Goal: Information Seeking & Learning: Check status

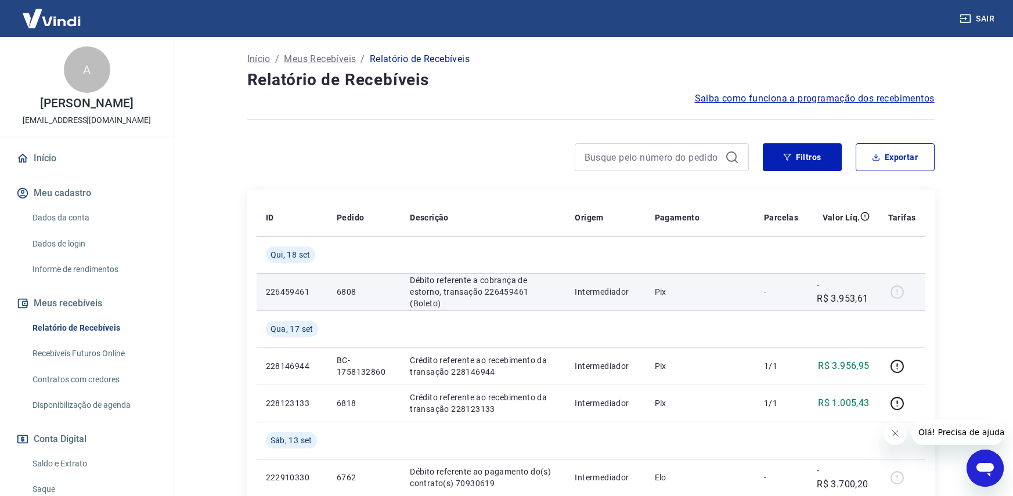
scroll to position [116, 0]
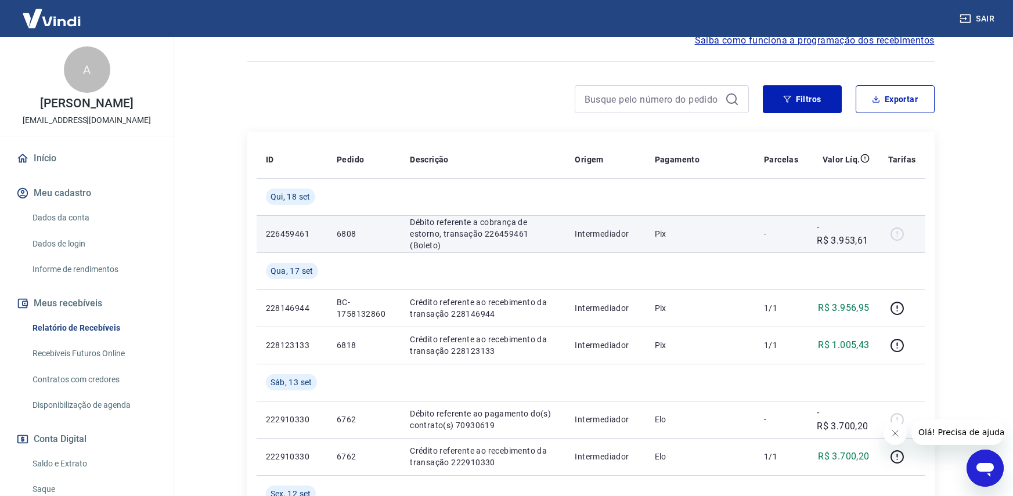
click at [903, 232] on div at bounding box center [902, 234] width 28 height 19
click at [576, 232] on p "Intermediador" at bounding box center [605, 234] width 61 height 12
click at [480, 232] on p "Débito referente a cobrança de estorno, transação 226459461 (Boleto)" at bounding box center [483, 234] width 146 height 35
click at [896, 233] on div at bounding box center [902, 234] width 28 height 19
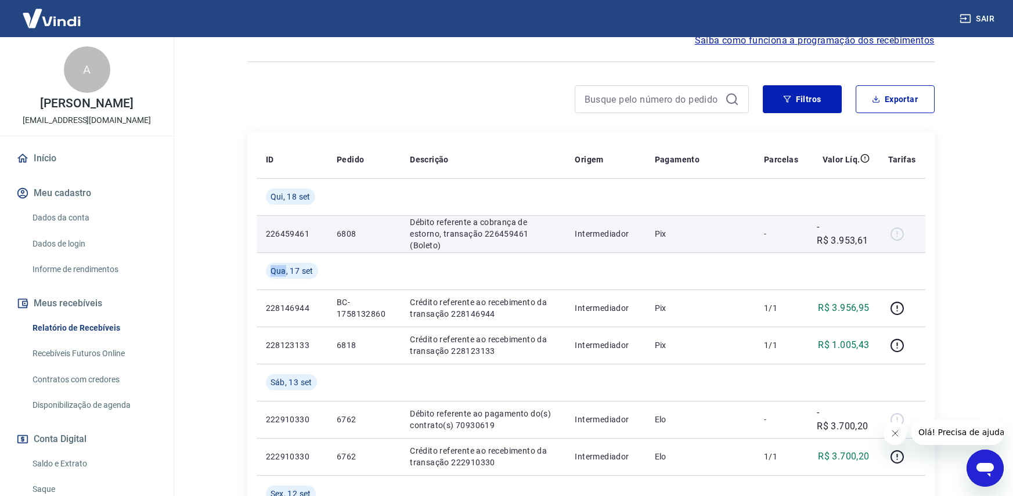
click at [896, 234] on div at bounding box center [902, 234] width 28 height 19
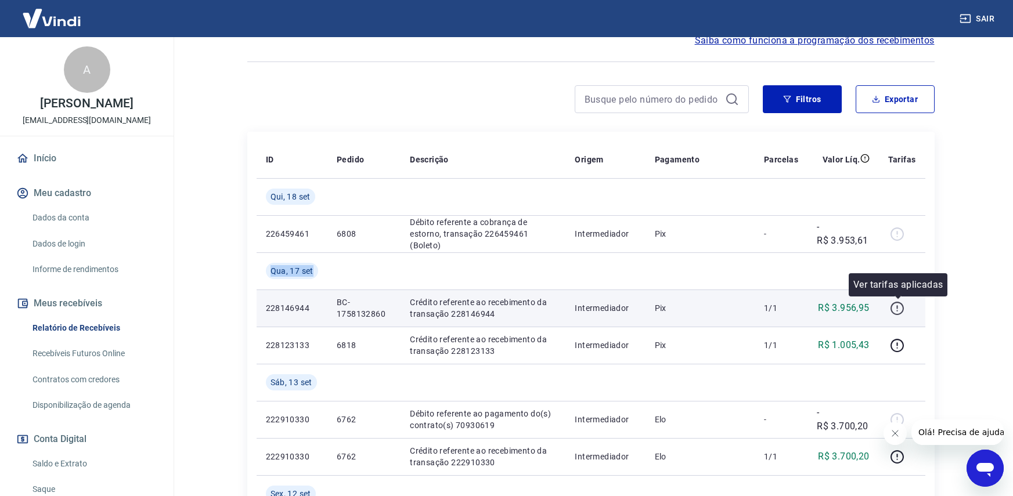
click at [898, 316] on button "button" at bounding box center [897, 308] width 19 height 19
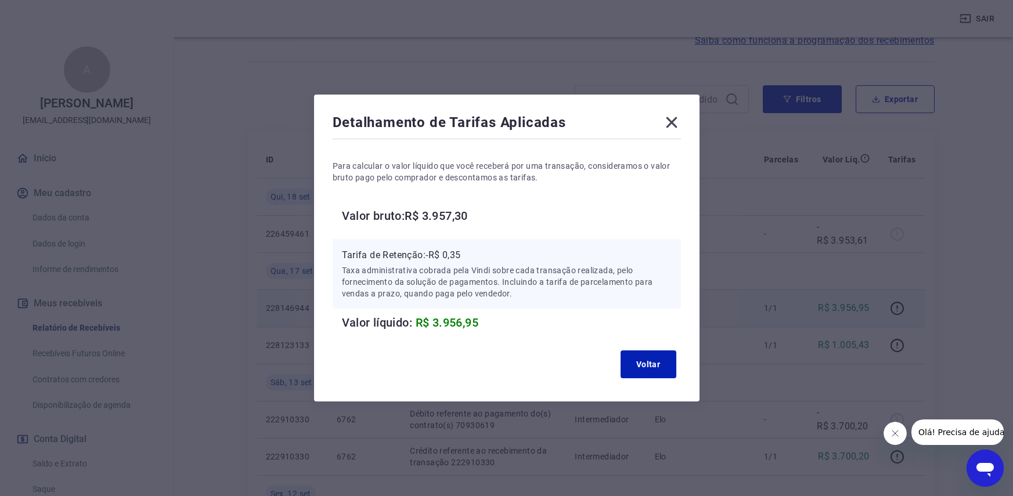
click at [676, 124] on icon at bounding box center [671, 122] width 11 height 11
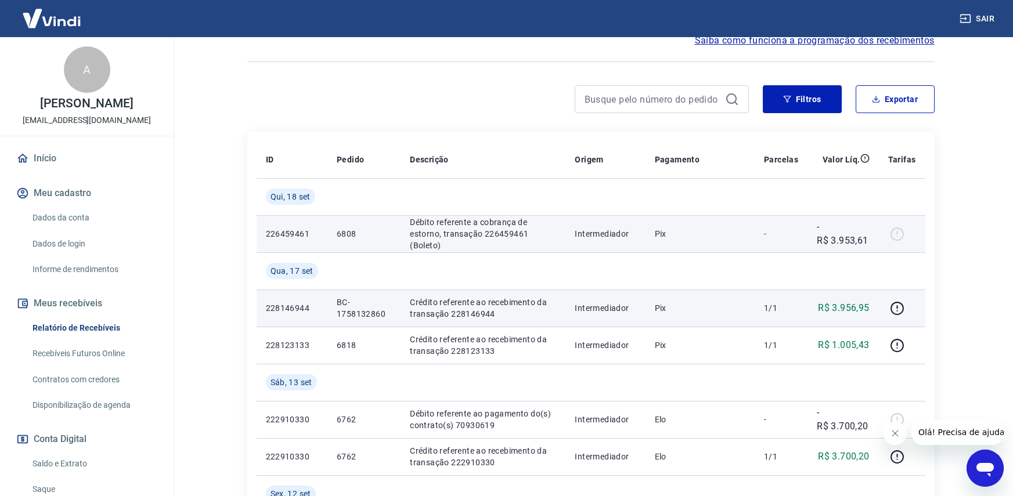
click at [368, 232] on p "6808" at bounding box center [364, 234] width 55 height 12
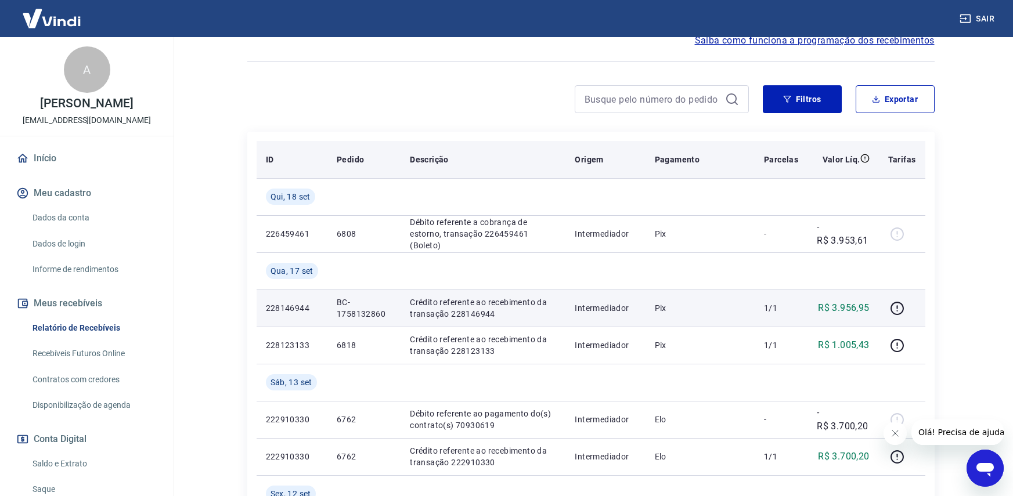
click at [345, 150] on th "Pedido" at bounding box center [363, 159] width 73 height 37
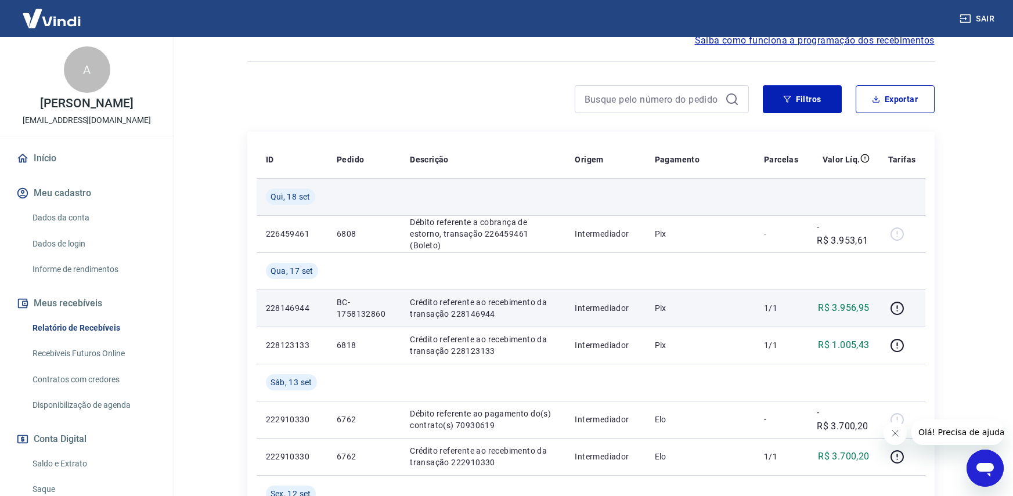
click at [298, 197] on span "Qui, 18 set" at bounding box center [291, 197] width 40 height 12
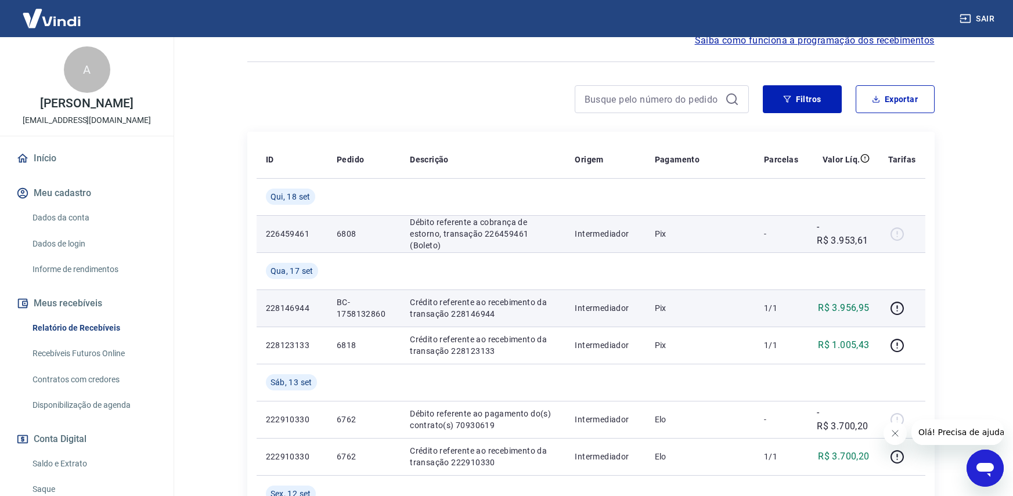
click at [511, 235] on p "Débito referente a cobrança de estorno, transação 226459461 (Boleto)" at bounding box center [483, 234] width 146 height 35
click at [659, 236] on p "Pix" at bounding box center [700, 234] width 91 height 12
click at [900, 235] on div at bounding box center [902, 234] width 28 height 19
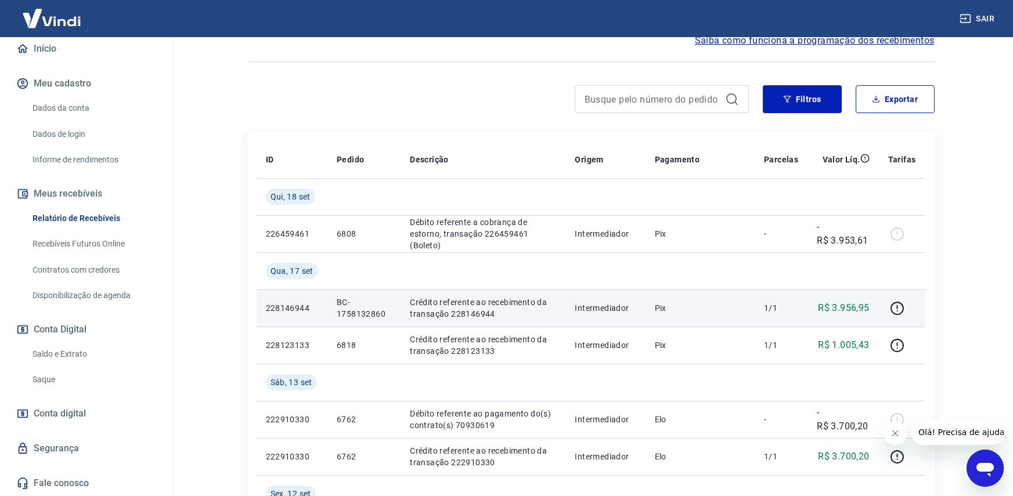
click at [81, 360] on link "Saldo e Extrato" at bounding box center [94, 355] width 132 height 24
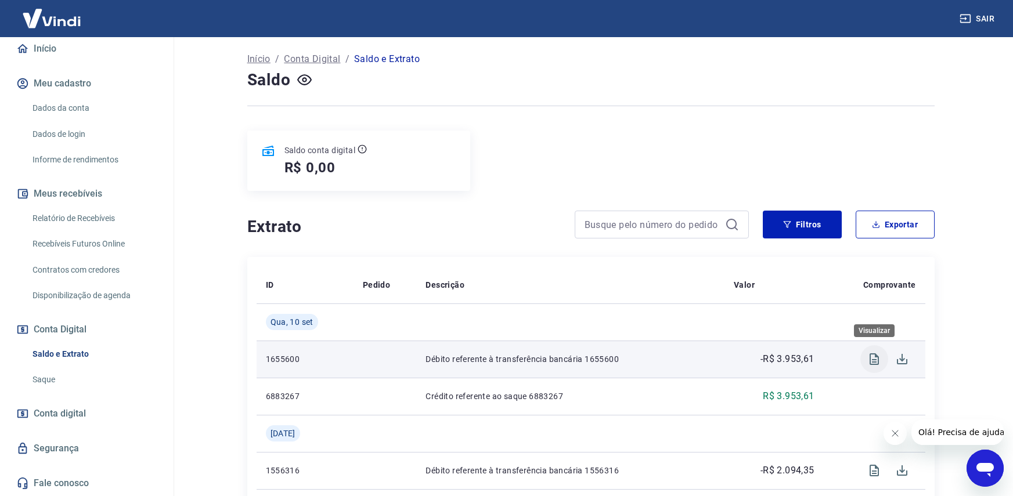
scroll to position [116, 0]
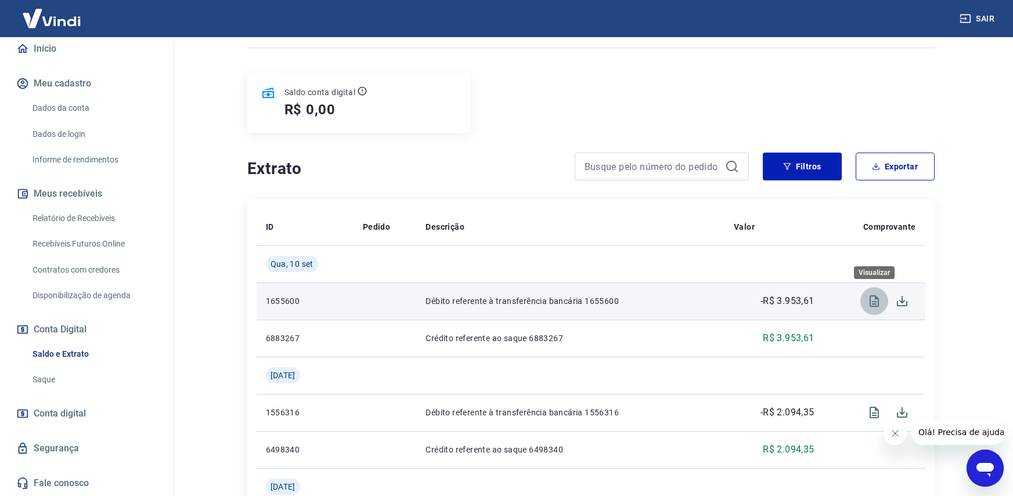
click at [878, 300] on icon "Visualizar" at bounding box center [874, 302] width 9 height 12
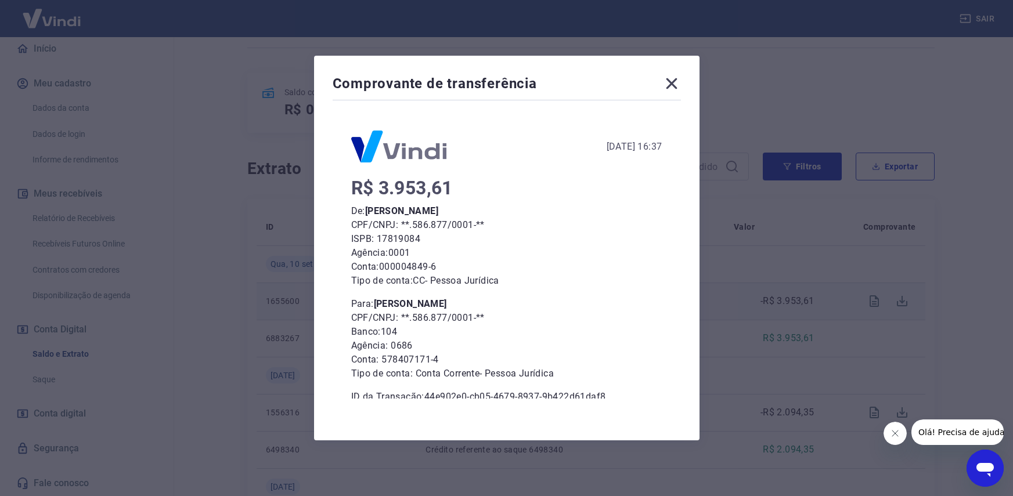
scroll to position [15, 0]
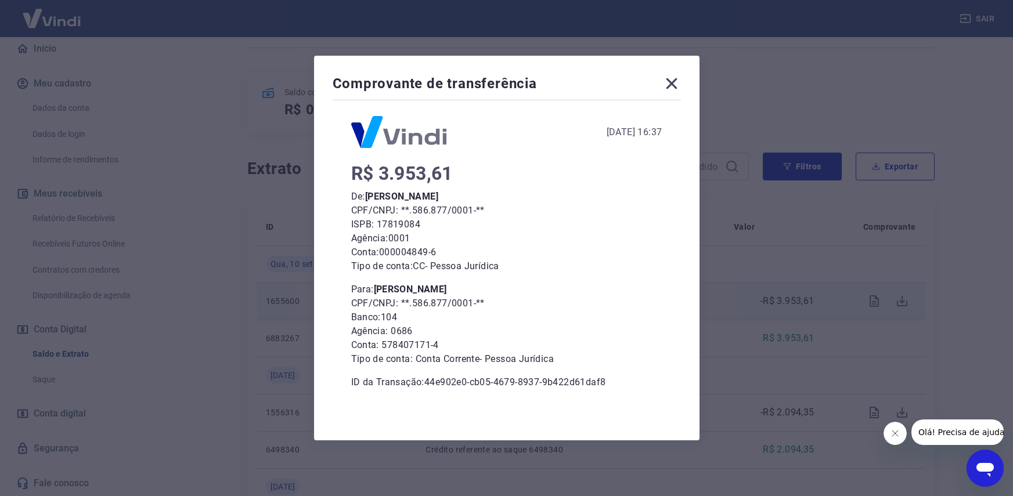
click at [673, 85] on icon at bounding box center [671, 83] width 11 height 11
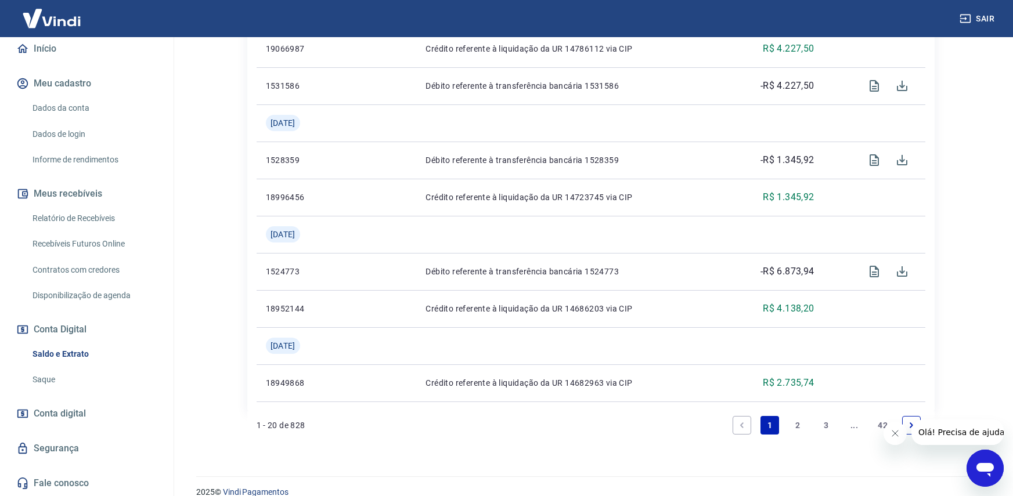
scroll to position [1091, 0]
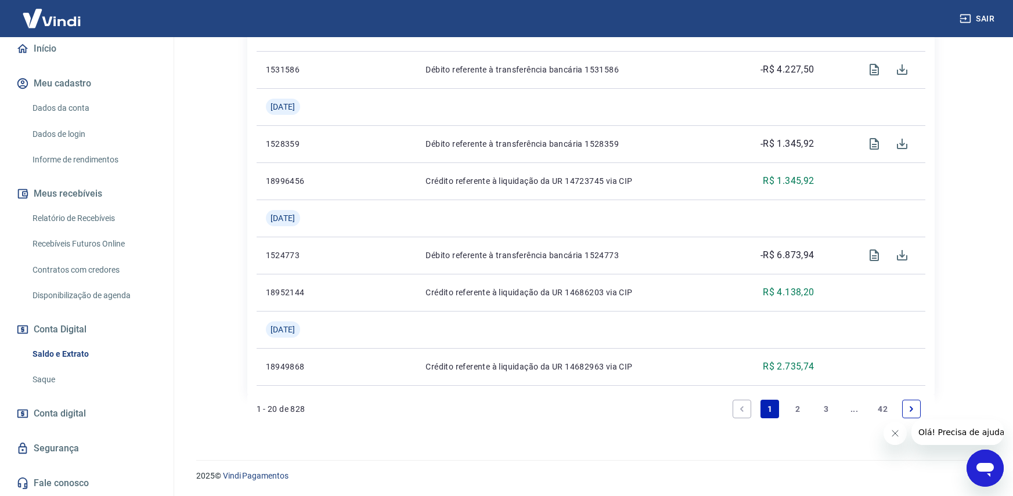
click at [76, 414] on span "Conta digital" at bounding box center [60, 414] width 52 height 16
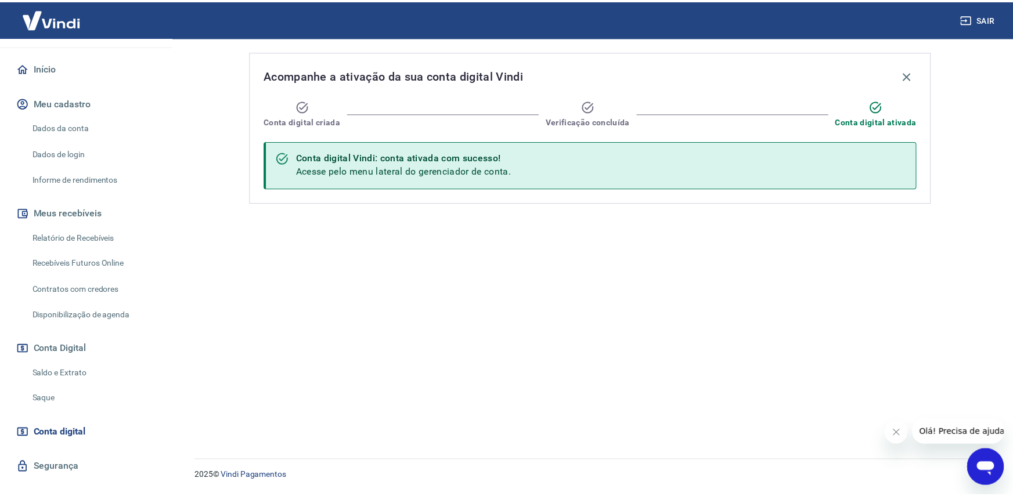
scroll to position [64, 0]
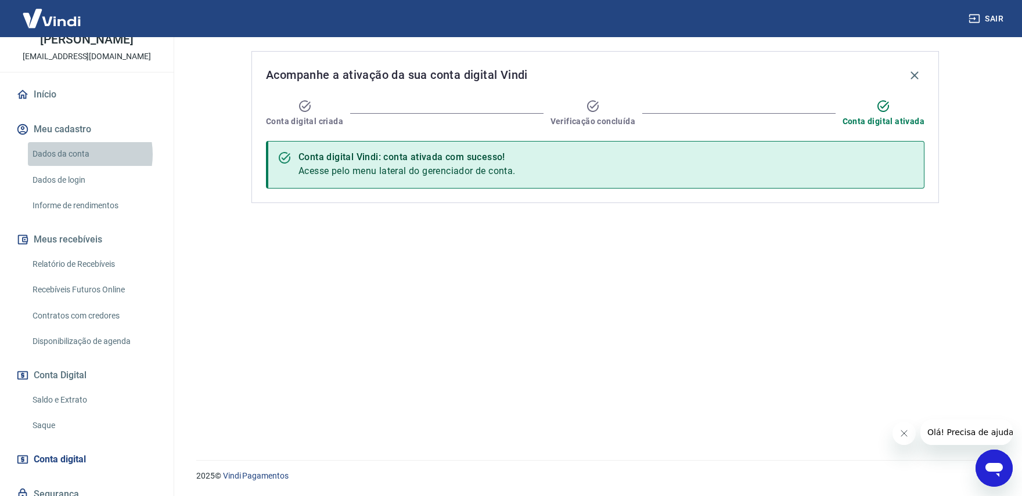
click at [74, 166] on link "Dados da conta" at bounding box center [94, 154] width 132 height 24
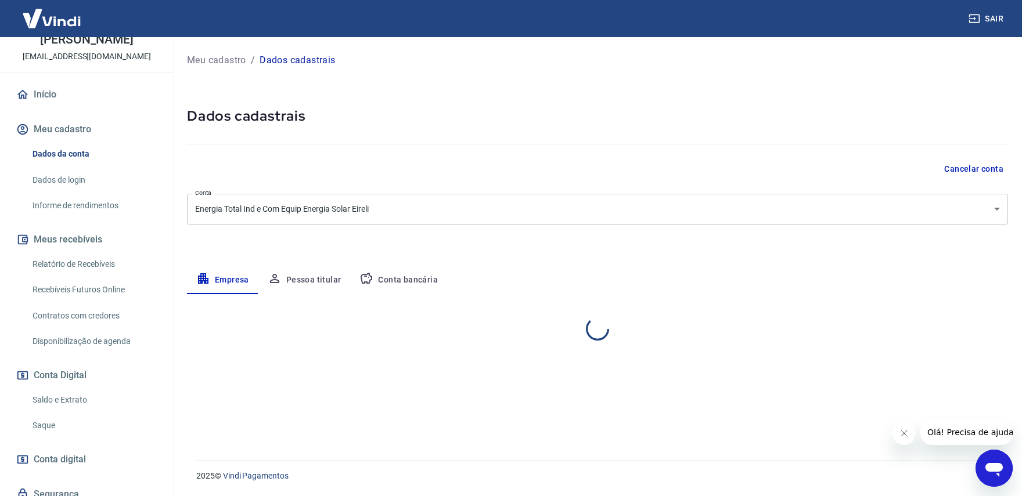
select select "MT"
select select "business"
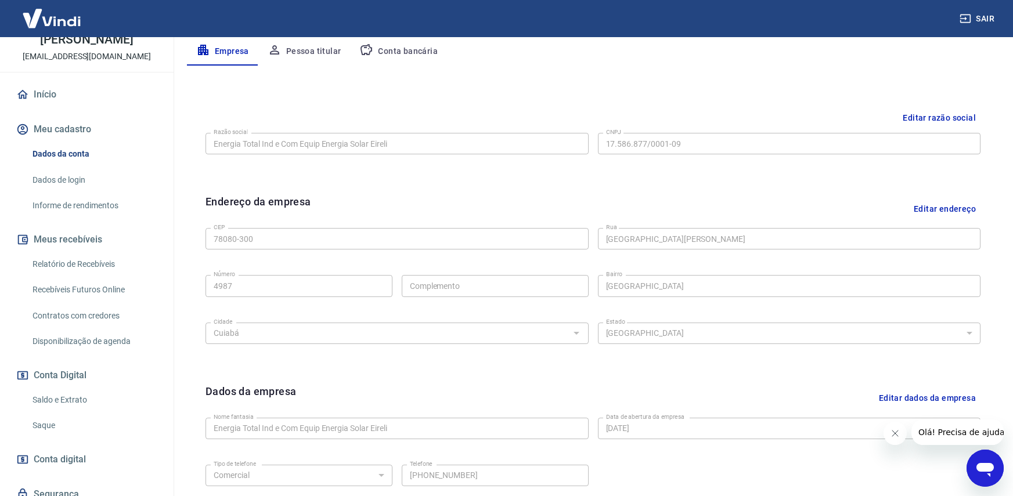
scroll to position [51, 0]
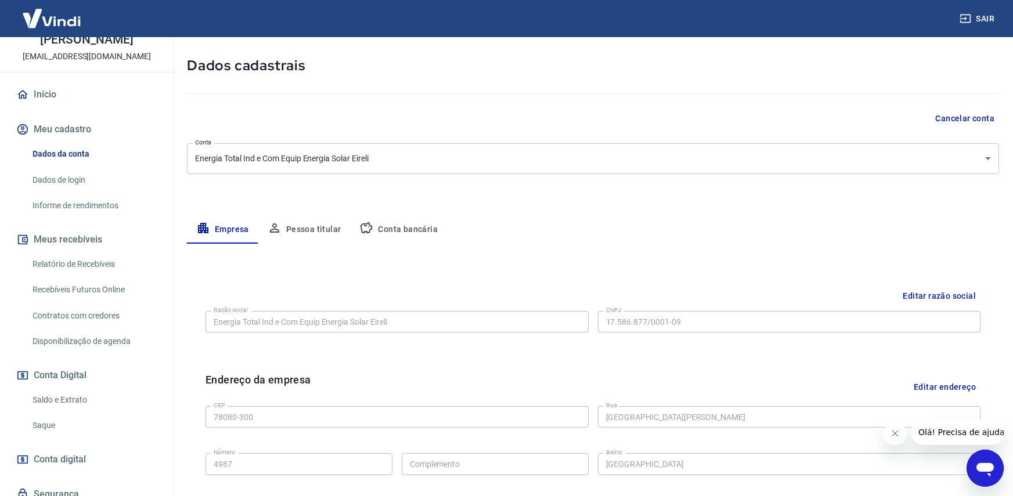
click at [398, 235] on button "Conta bancária" at bounding box center [398, 230] width 97 height 28
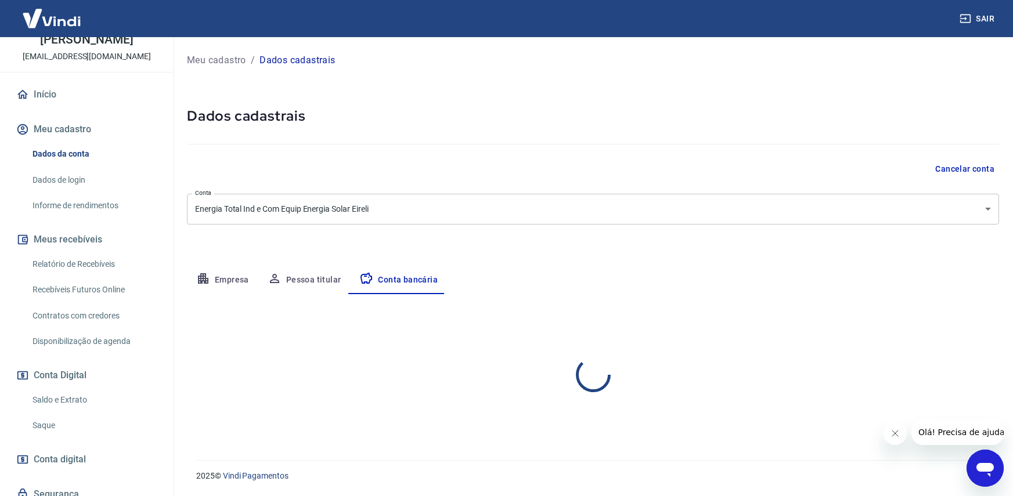
scroll to position [0, 0]
select select "1"
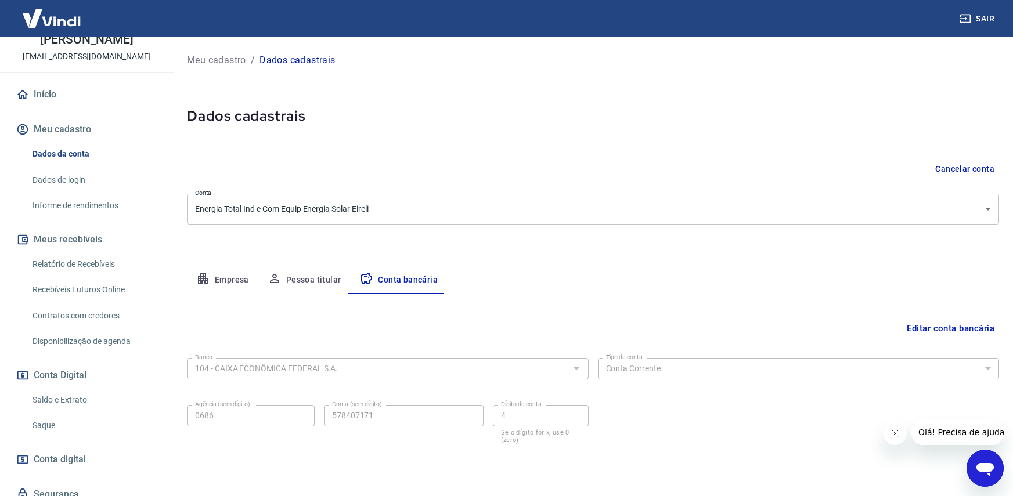
click at [71, 412] on link "Saldo e Extrato" at bounding box center [94, 400] width 132 height 24
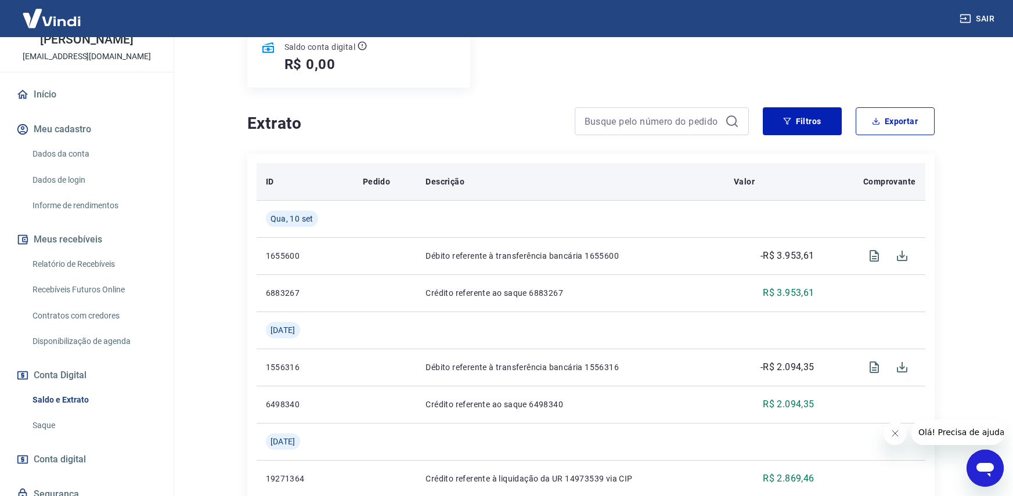
scroll to position [174, 0]
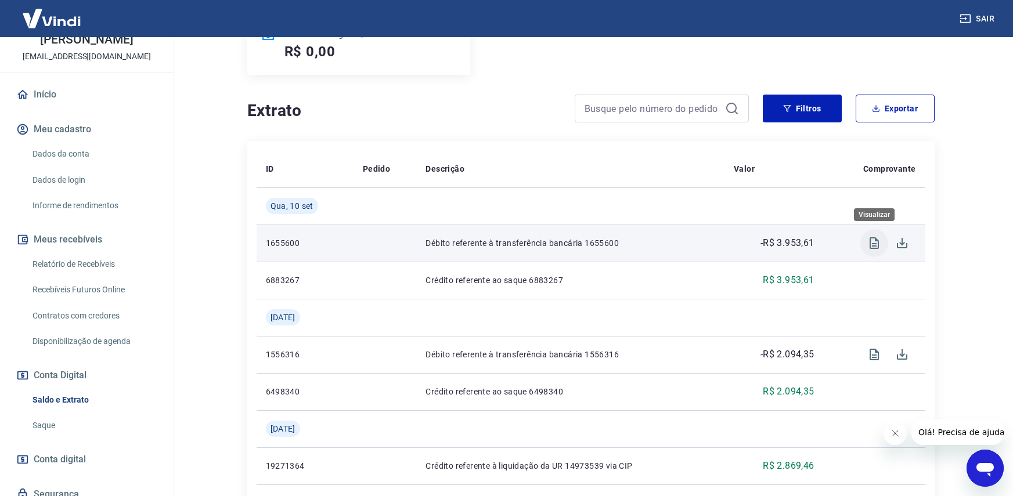
click at [871, 240] on icon "Visualizar" at bounding box center [874, 243] width 14 height 14
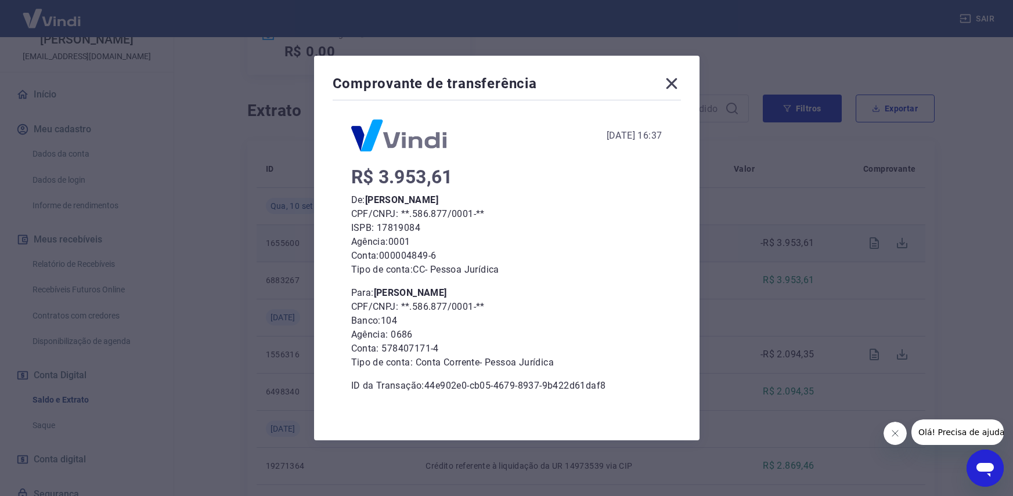
scroll to position [15, 0]
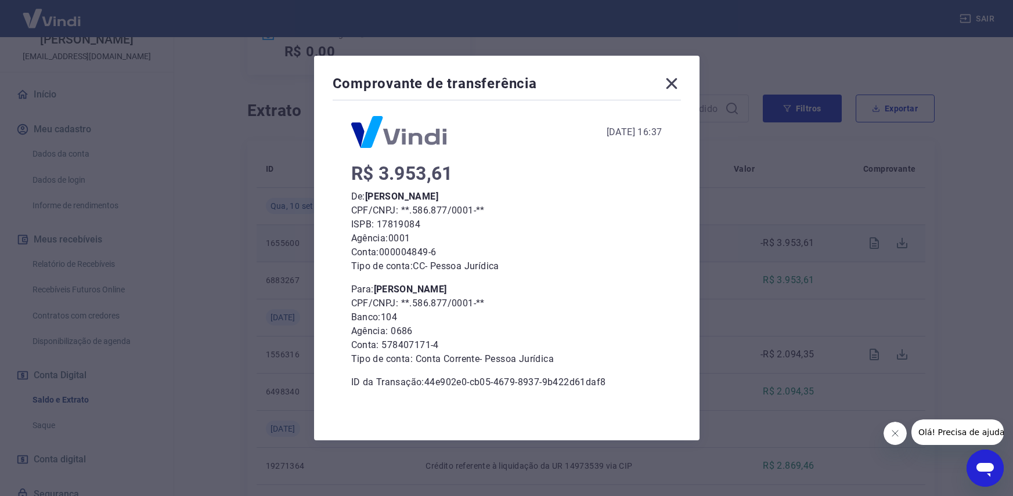
click at [681, 85] on icon at bounding box center [671, 83] width 19 height 19
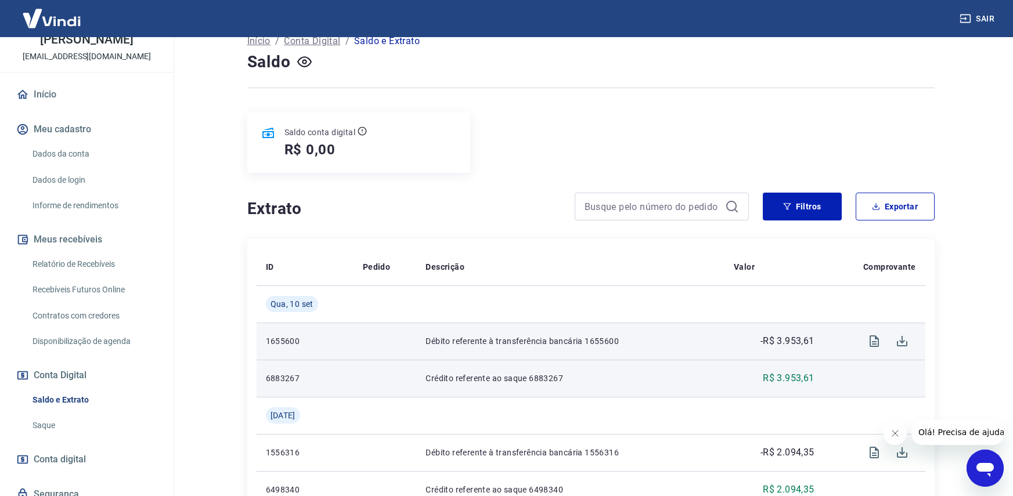
scroll to position [116, 0]
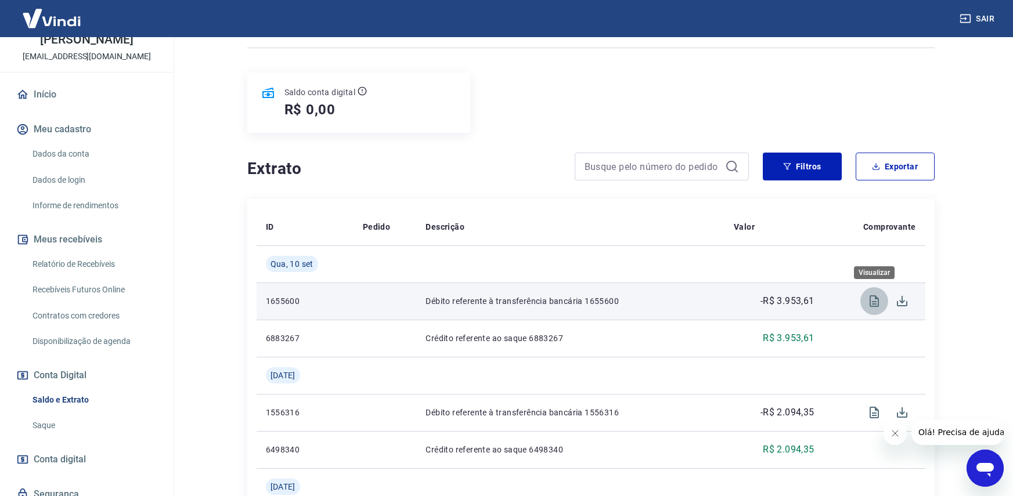
click at [876, 302] on icon "Visualizar" at bounding box center [874, 302] width 9 height 12
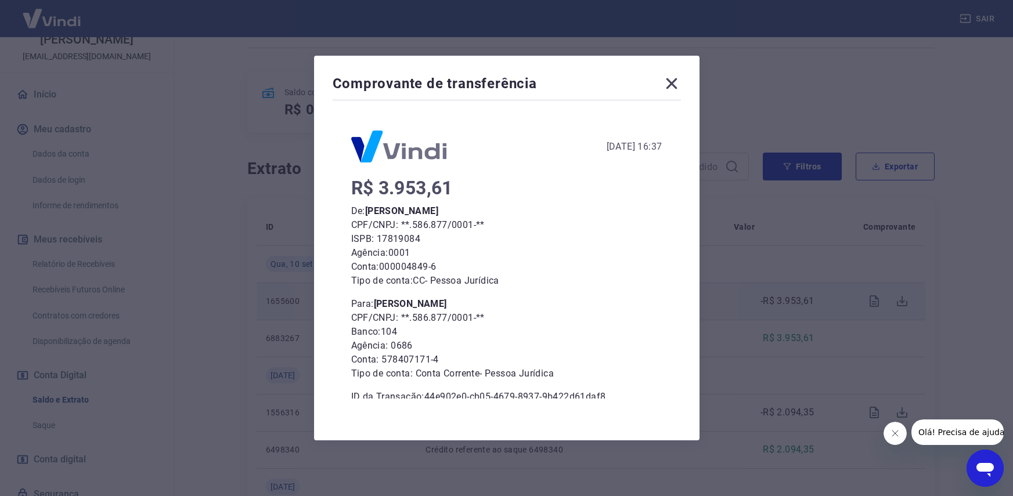
scroll to position [15, 0]
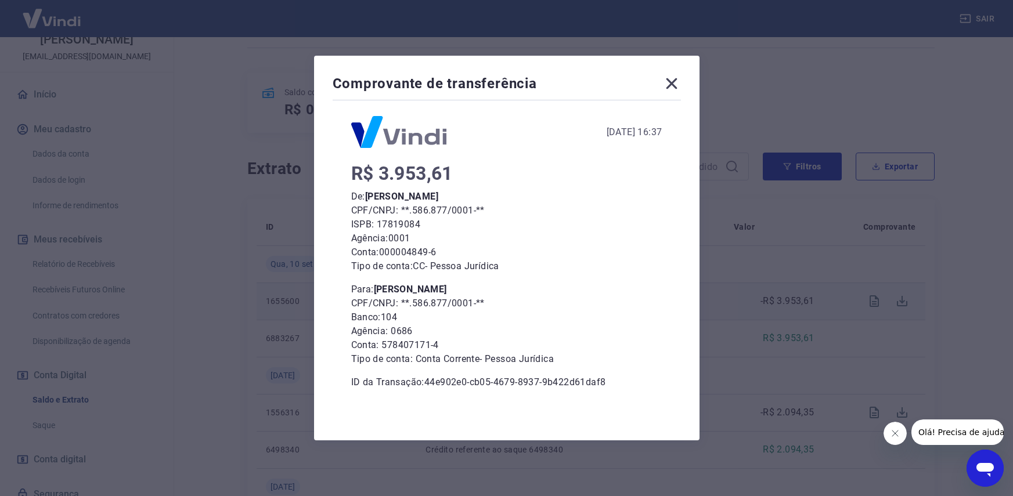
click at [672, 89] on icon at bounding box center [671, 83] width 19 height 19
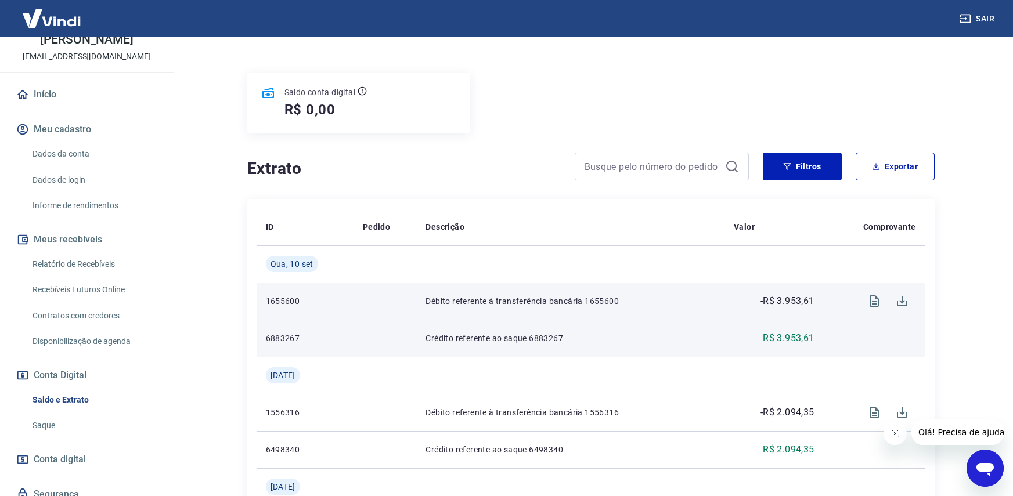
click at [792, 343] on p "R$ 3.953,61" at bounding box center [788, 339] width 51 height 14
click at [792, 342] on p "R$ 3.953,61" at bounding box center [788, 339] width 51 height 14
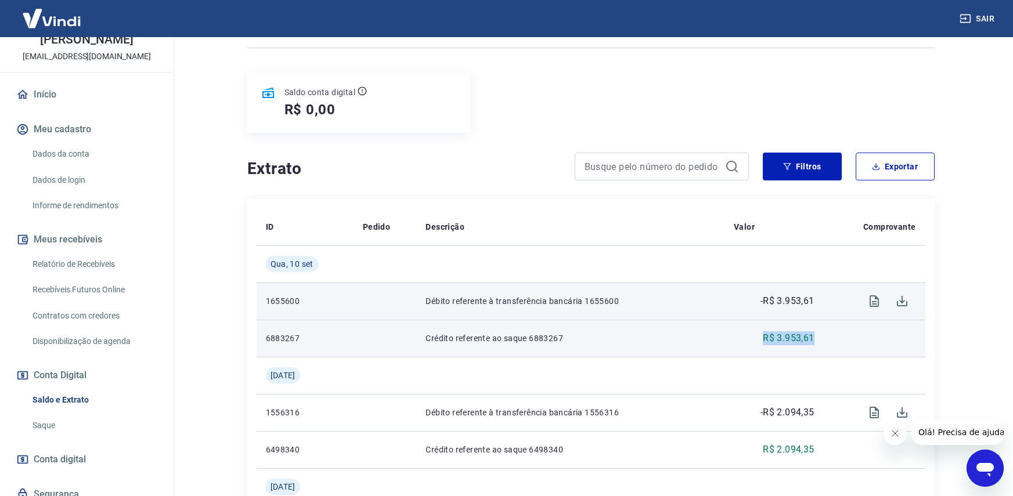
click at [792, 342] on p "R$ 3.953,61" at bounding box center [788, 339] width 51 height 14
click at [493, 336] on p "Crédito referente ao saque 6883267" at bounding box center [571, 339] width 290 height 12
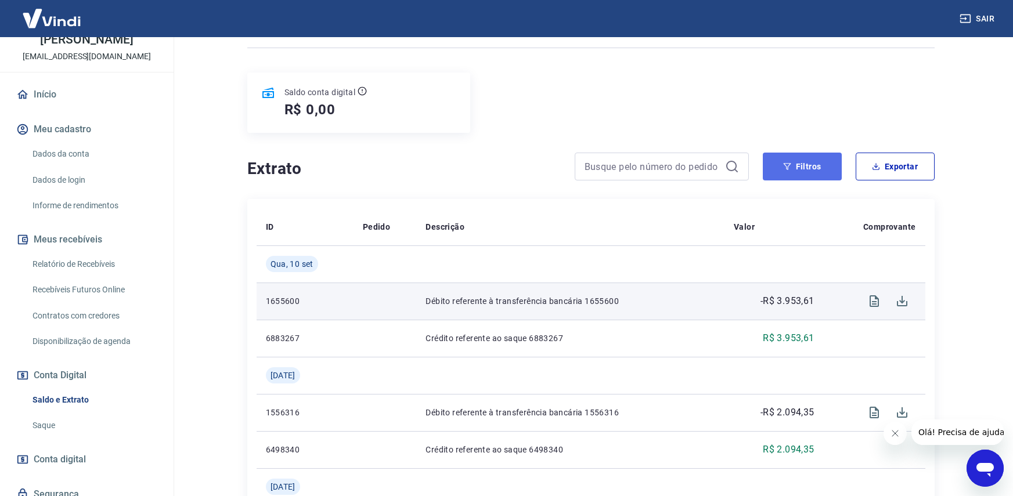
click at [827, 163] on button "Filtros" at bounding box center [802, 167] width 79 height 28
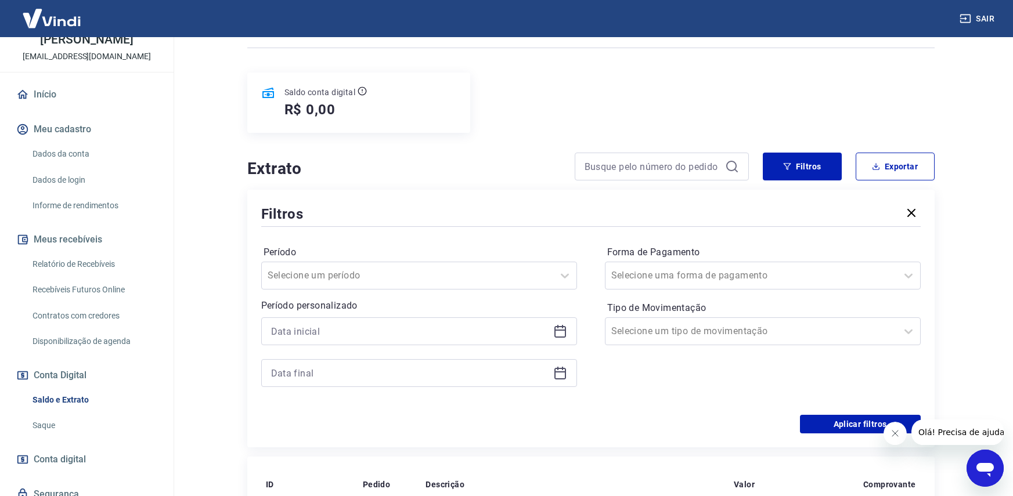
click at [559, 335] on icon at bounding box center [560, 332] width 14 height 14
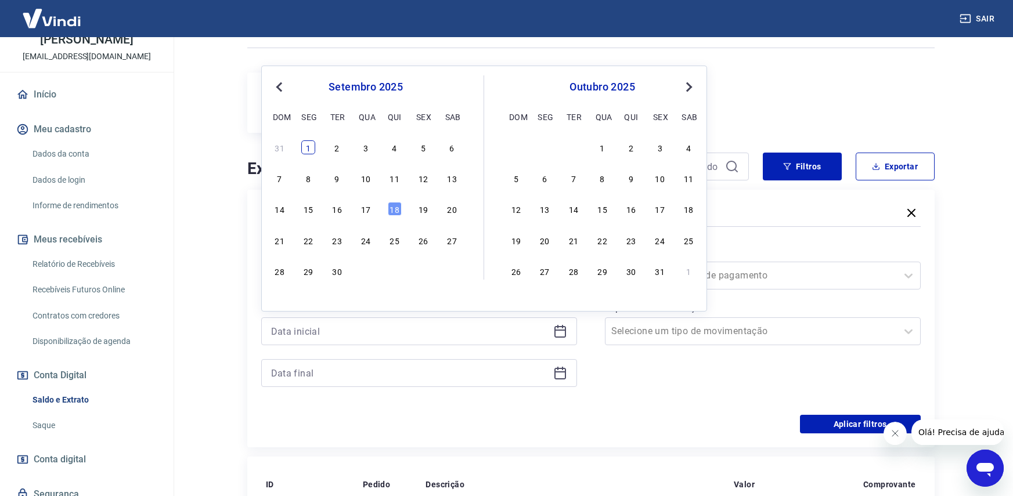
click at [310, 150] on div "1" at bounding box center [308, 148] width 14 height 14
type input "[DATE]"
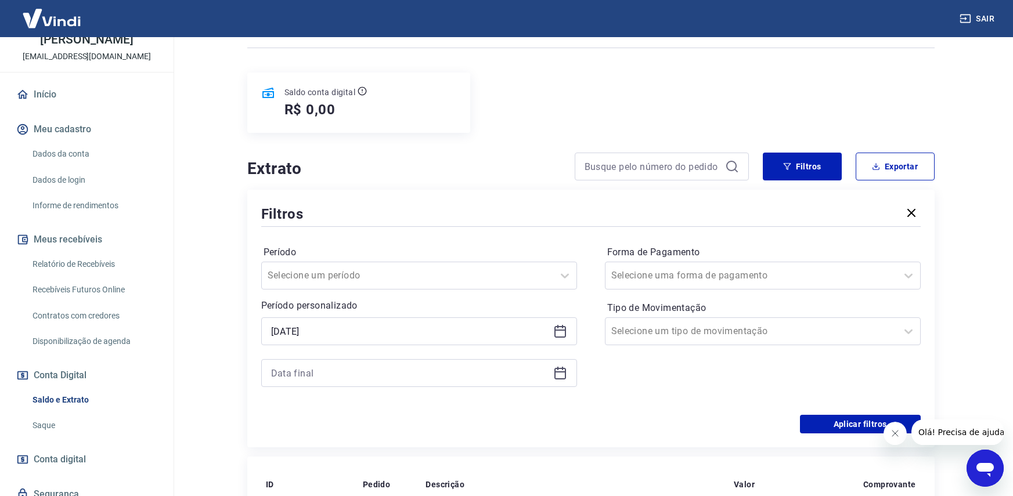
click at [563, 374] on icon at bounding box center [560, 373] width 14 height 14
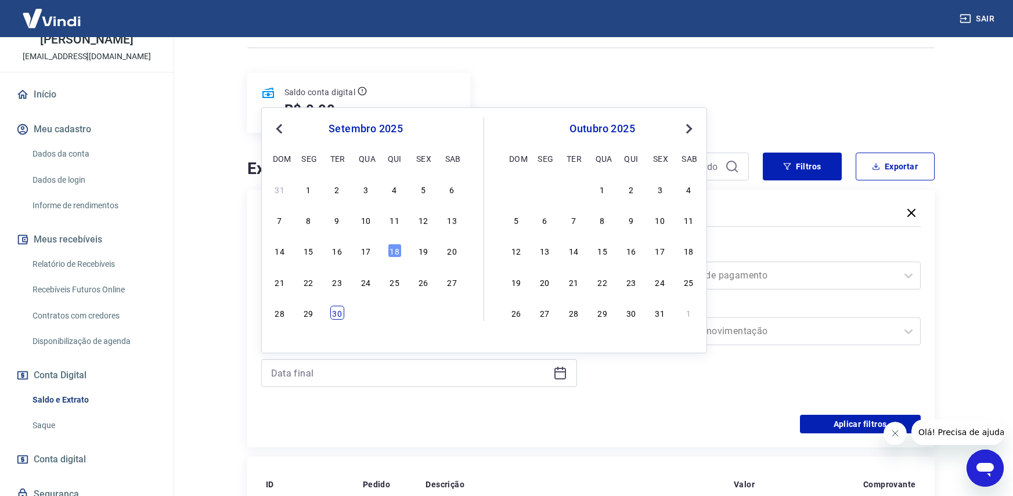
click at [336, 314] on div "30" at bounding box center [337, 313] width 14 height 14
type input "[DATE]"
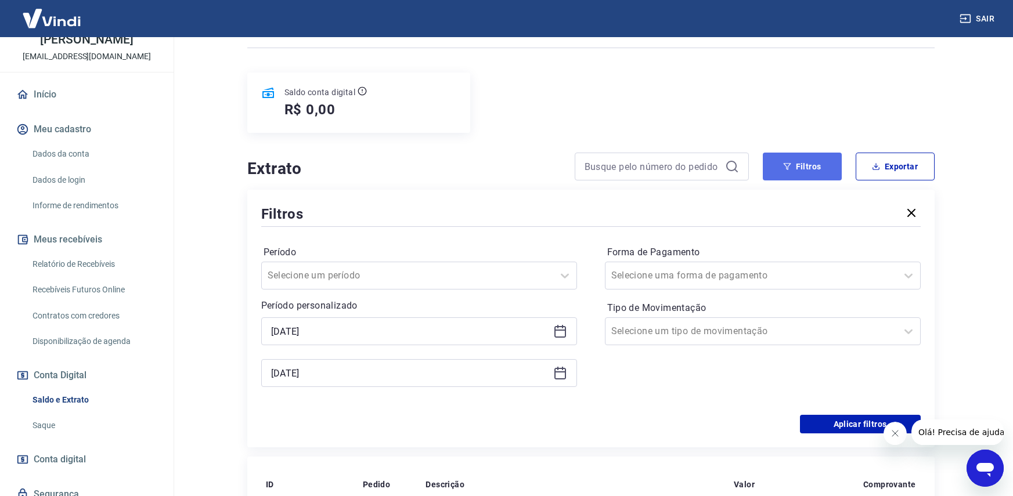
click at [810, 164] on button "Filtros" at bounding box center [802, 167] width 79 height 28
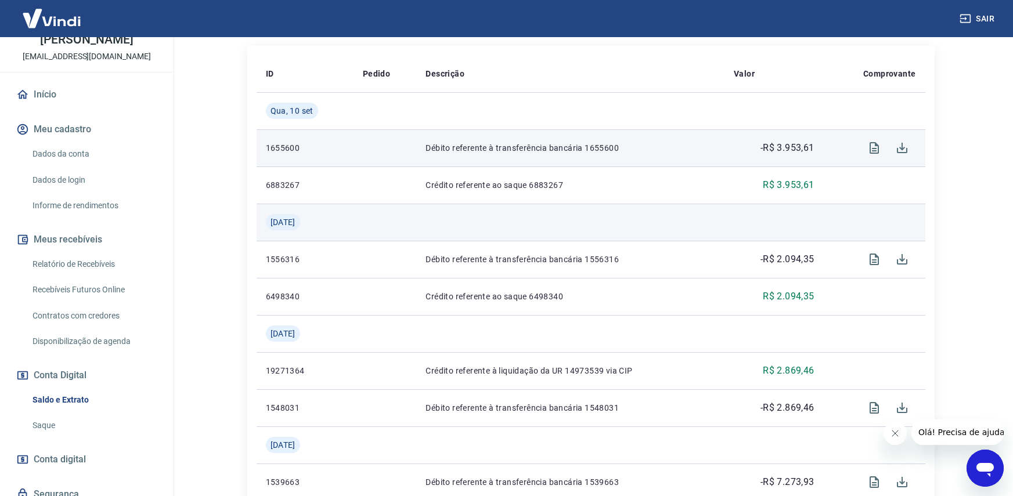
scroll to position [290, 0]
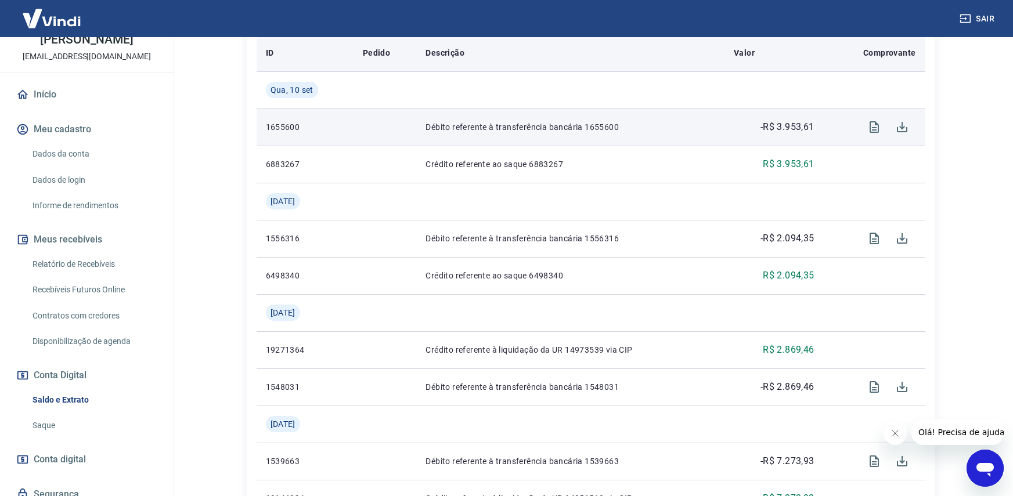
click at [384, 56] on p "Pedido" at bounding box center [376, 53] width 27 height 12
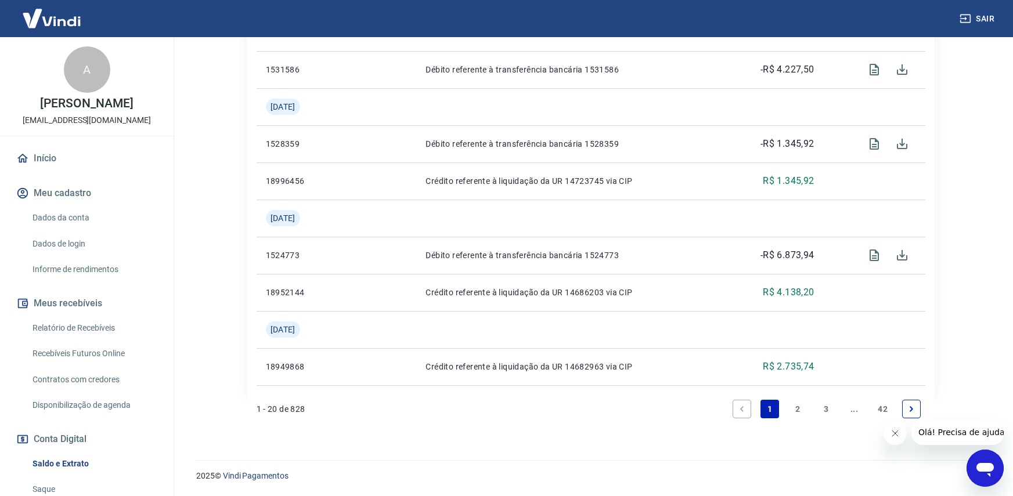
scroll to position [743, 0]
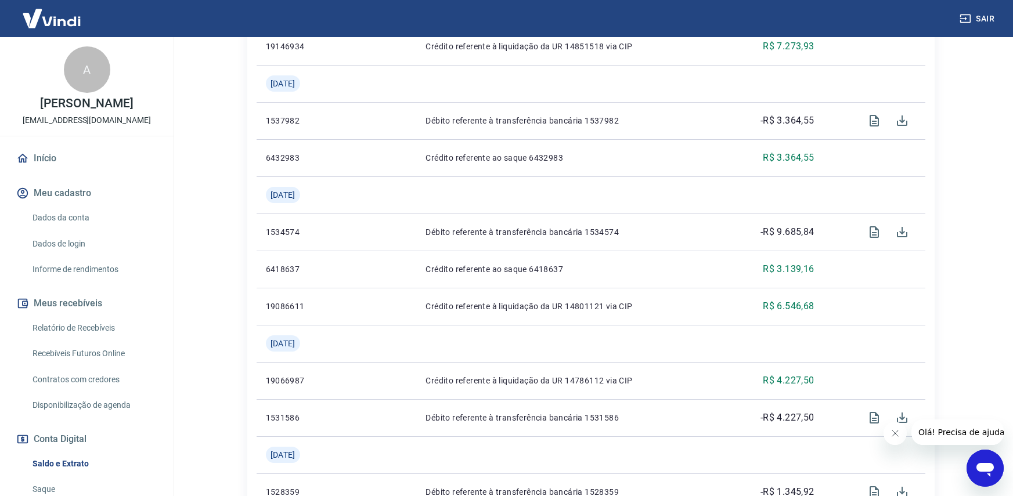
click at [70, 6] on img at bounding box center [51, 18] width 75 height 35
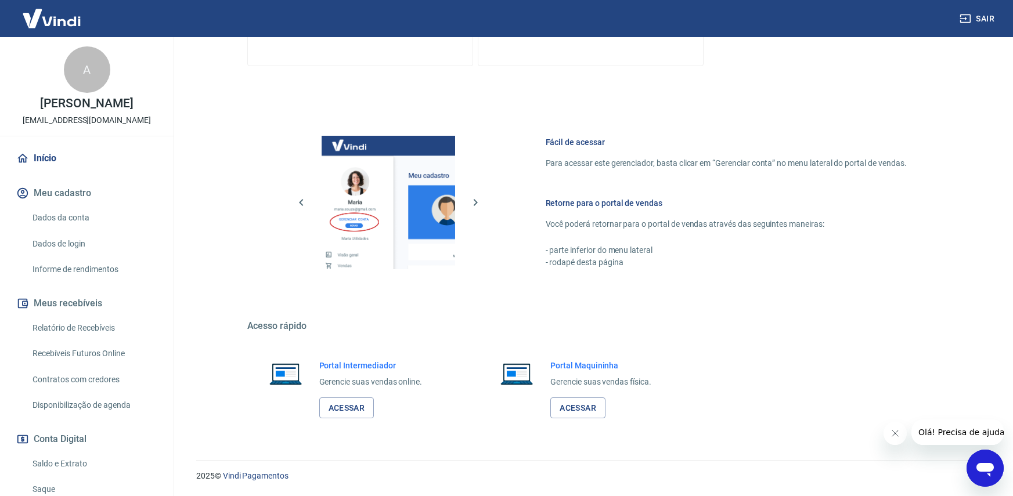
scroll to position [409, 0]
click at [72, 13] on img at bounding box center [51, 18] width 75 height 35
click at [70, 19] on img at bounding box center [51, 18] width 75 height 35
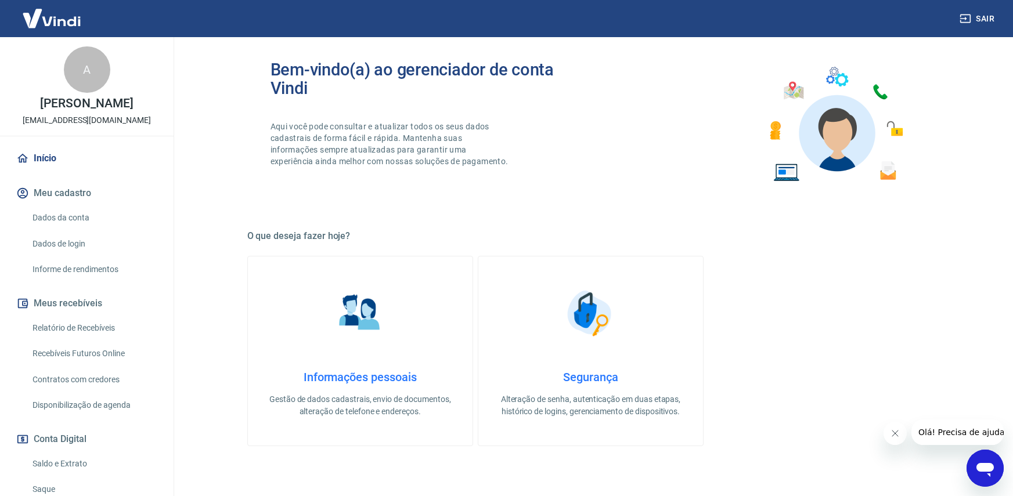
scroll to position [0, 0]
